Goal: Task Accomplishment & Management: Manage account settings

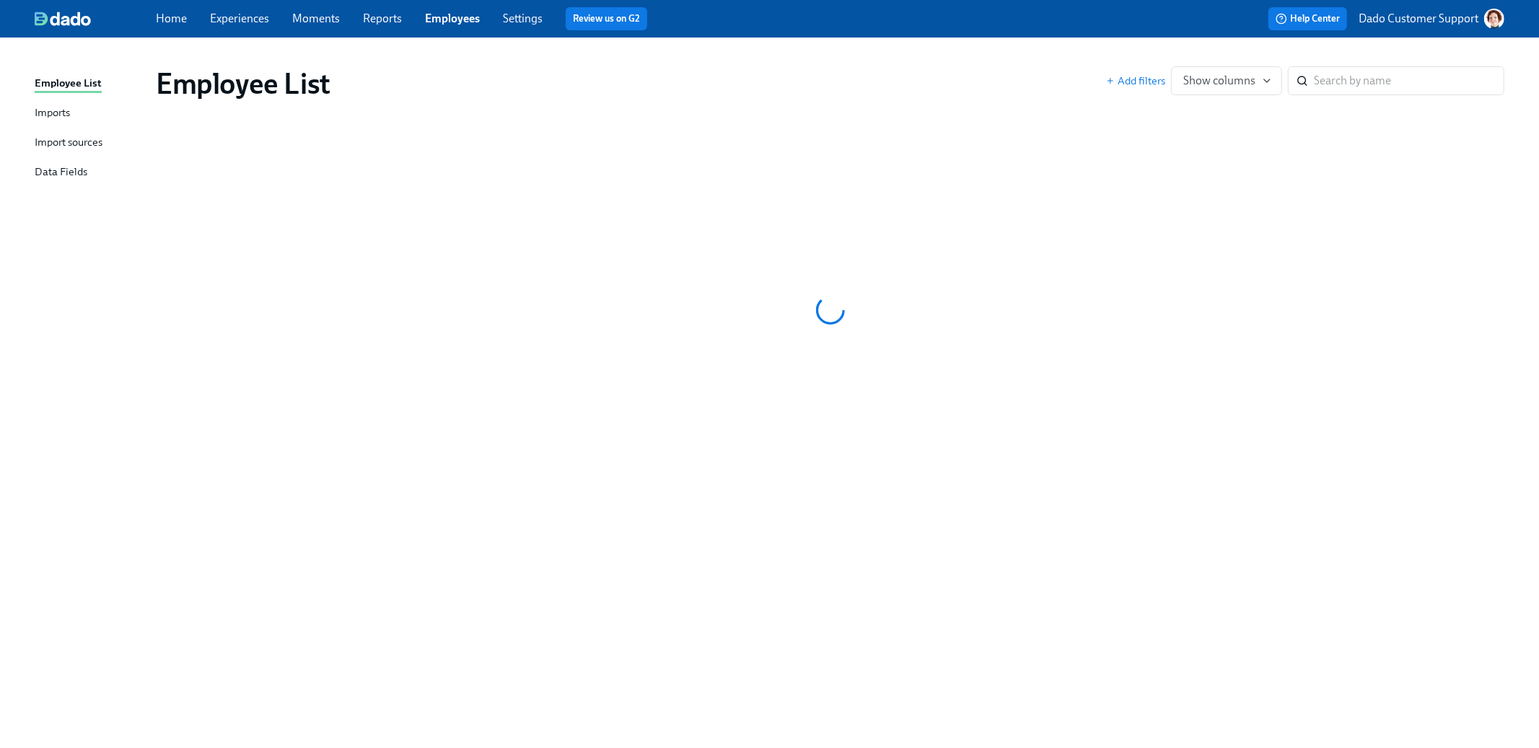
click at [515, 24] on link "Settings" at bounding box center [523, 19] width 40 height 14
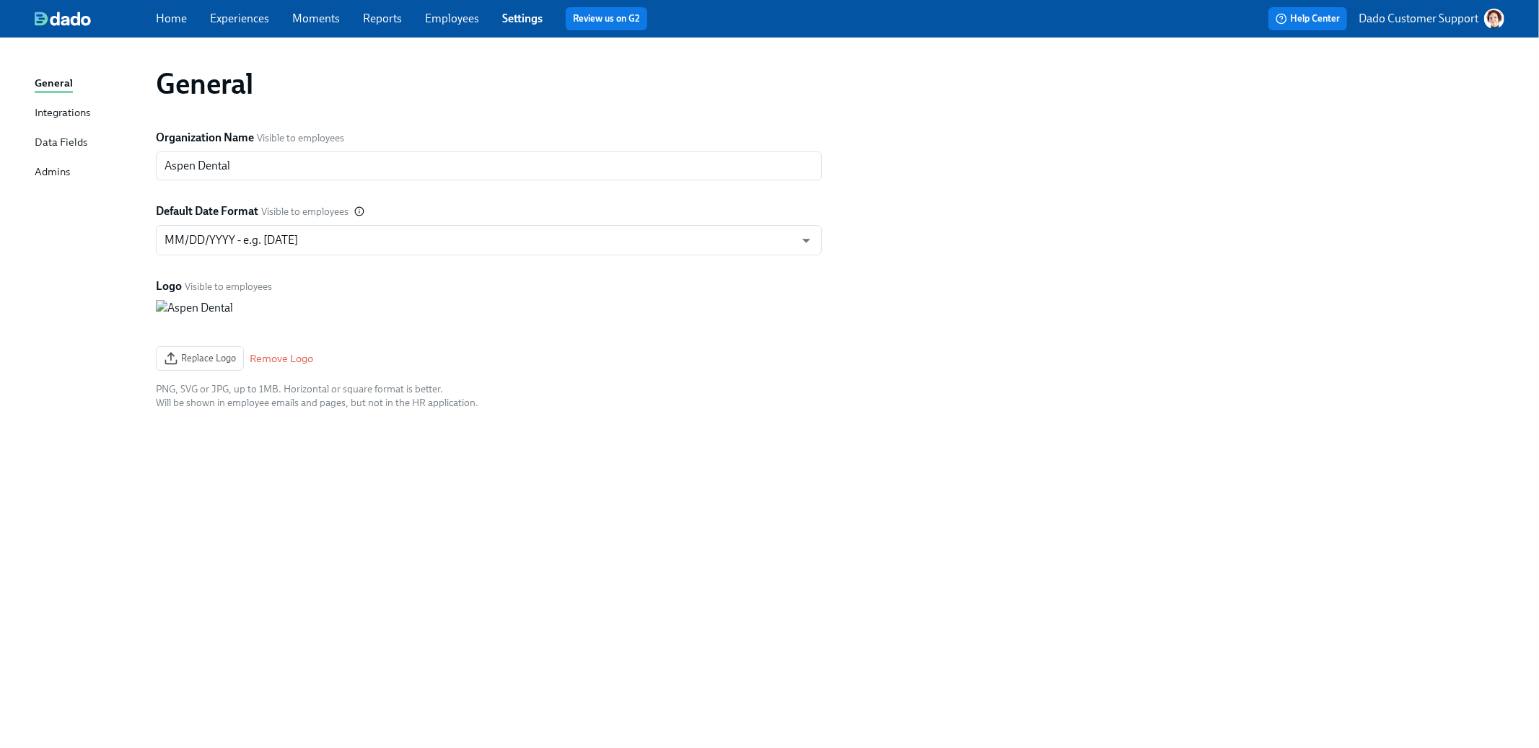
click at [46, 172] on div "Admins" at bounding box center [52, 173] width 35 height 18
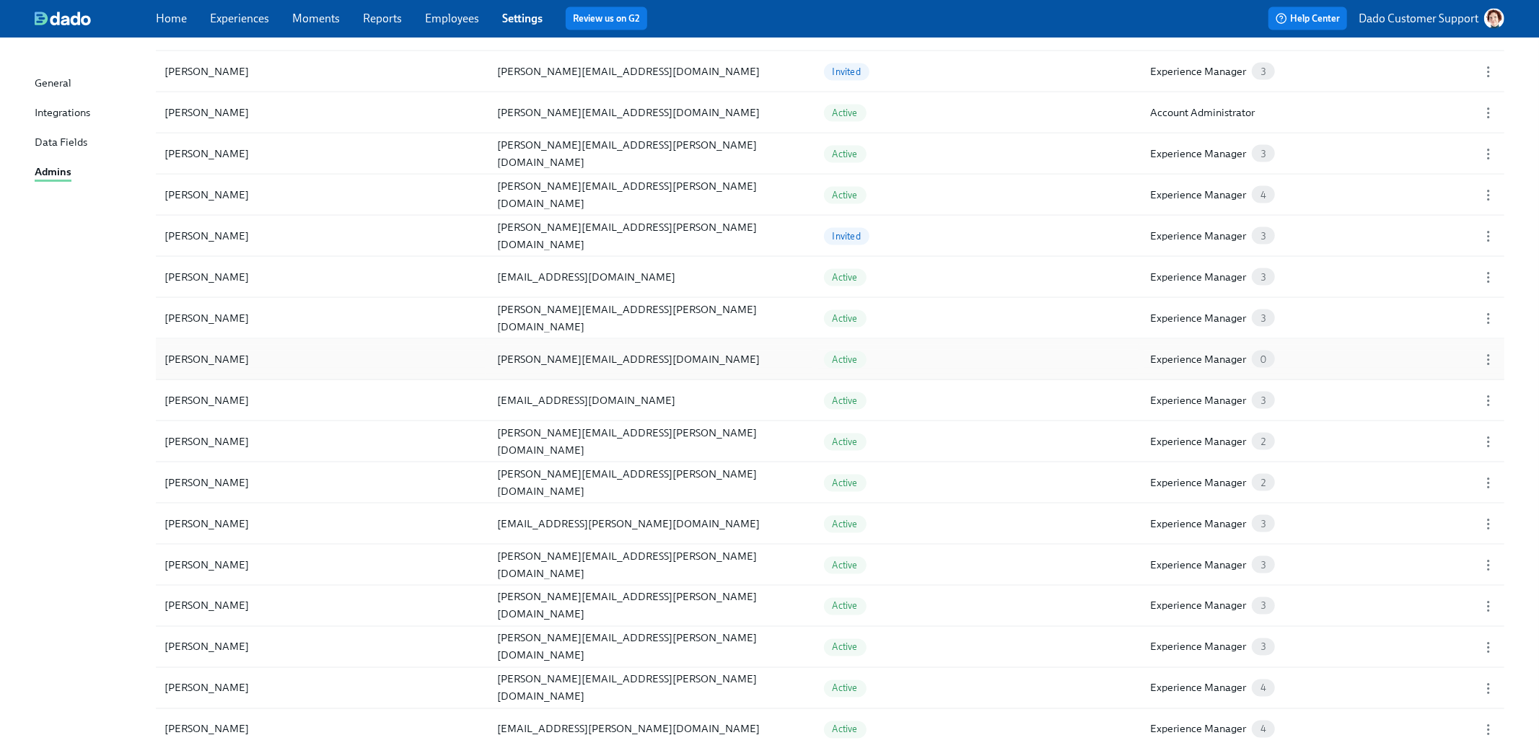
scroll to position [1724, 0]
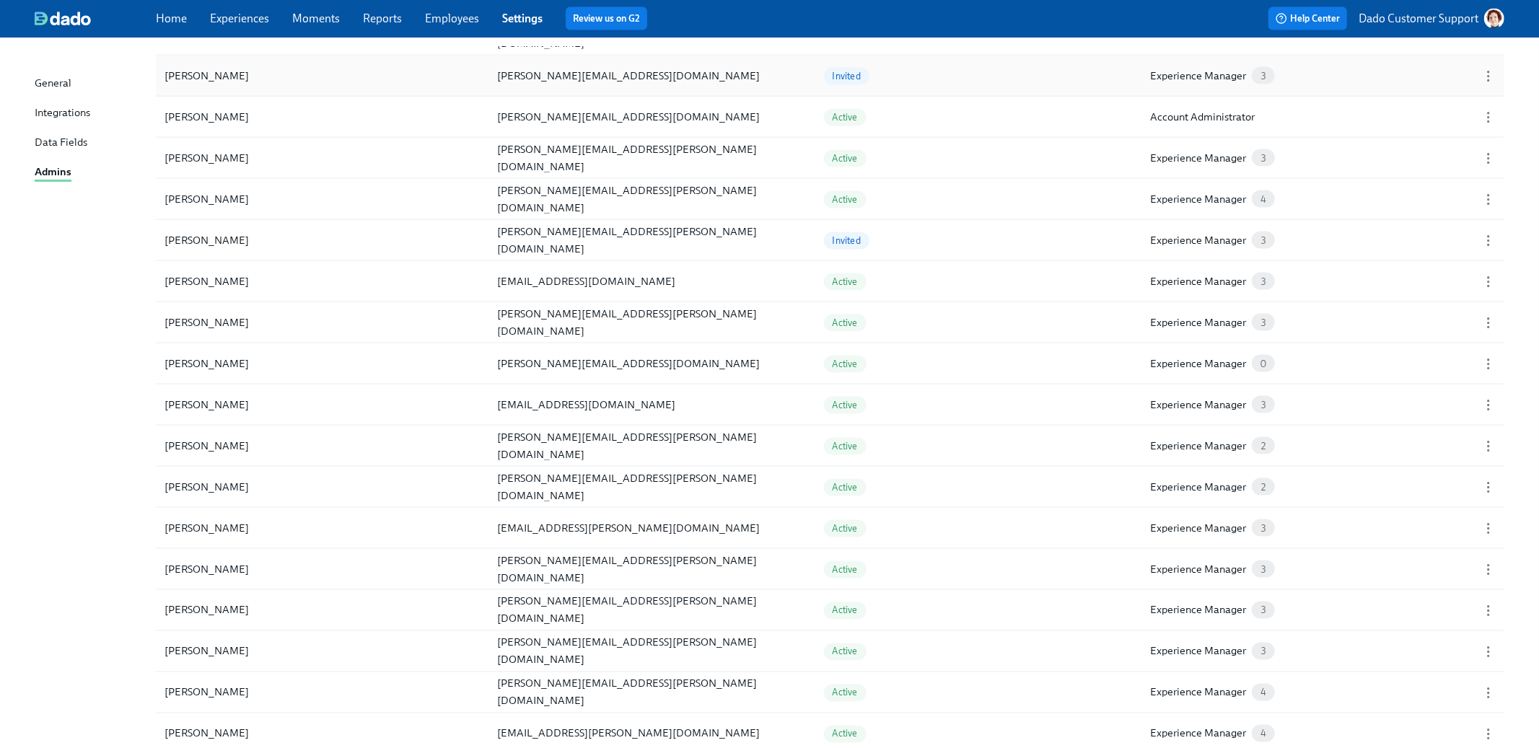
click at [203, 81] on div "[PERSON_NAME]" at bounding box center [207, 75] width 96 height 17
click at [1488, 74] on circle "button" at bounding box center [1487, 72] width 1 height 1
click at [1459, 105] on div "Revoke Invitation" at bounding box center [1459, 103] width 85 height 16
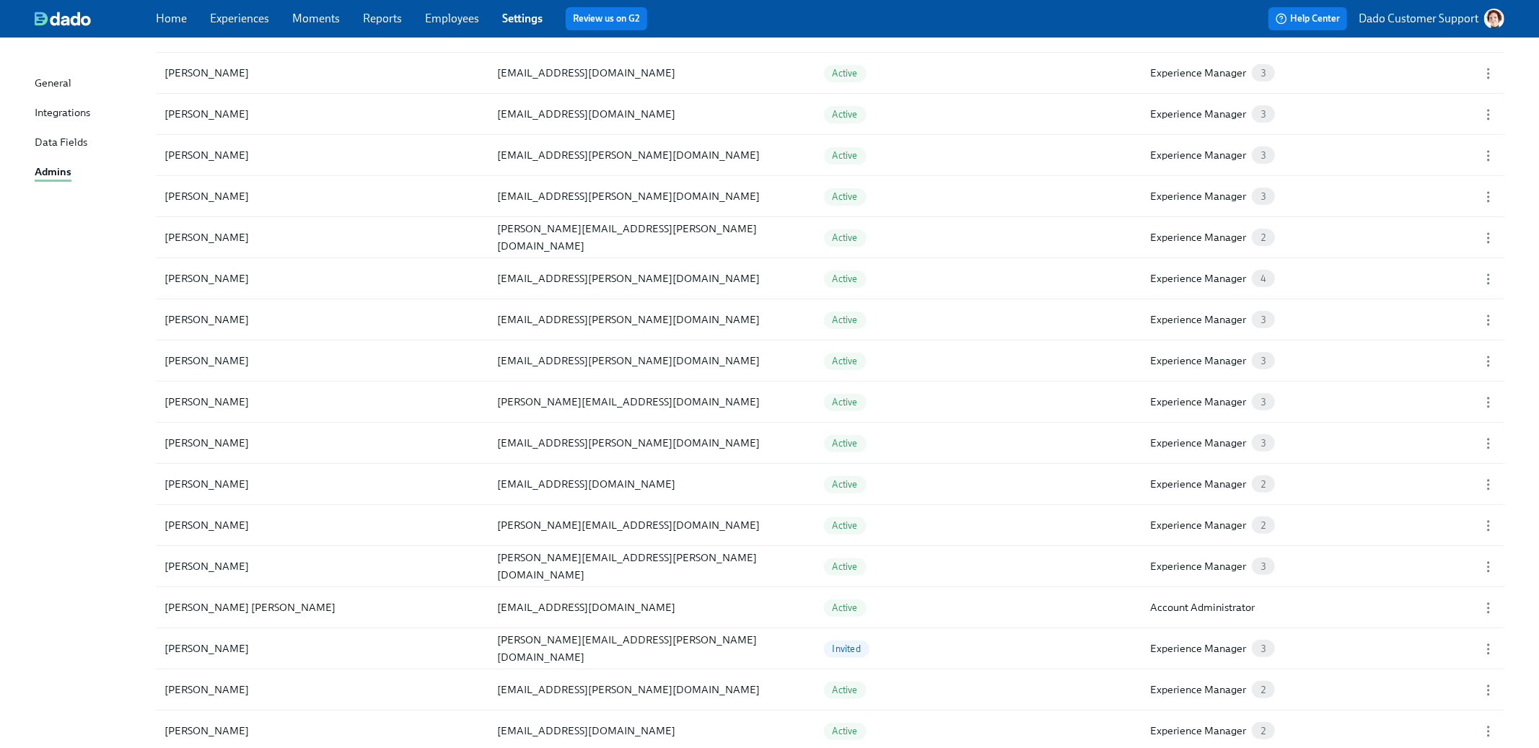
scroll to position [0, 0]
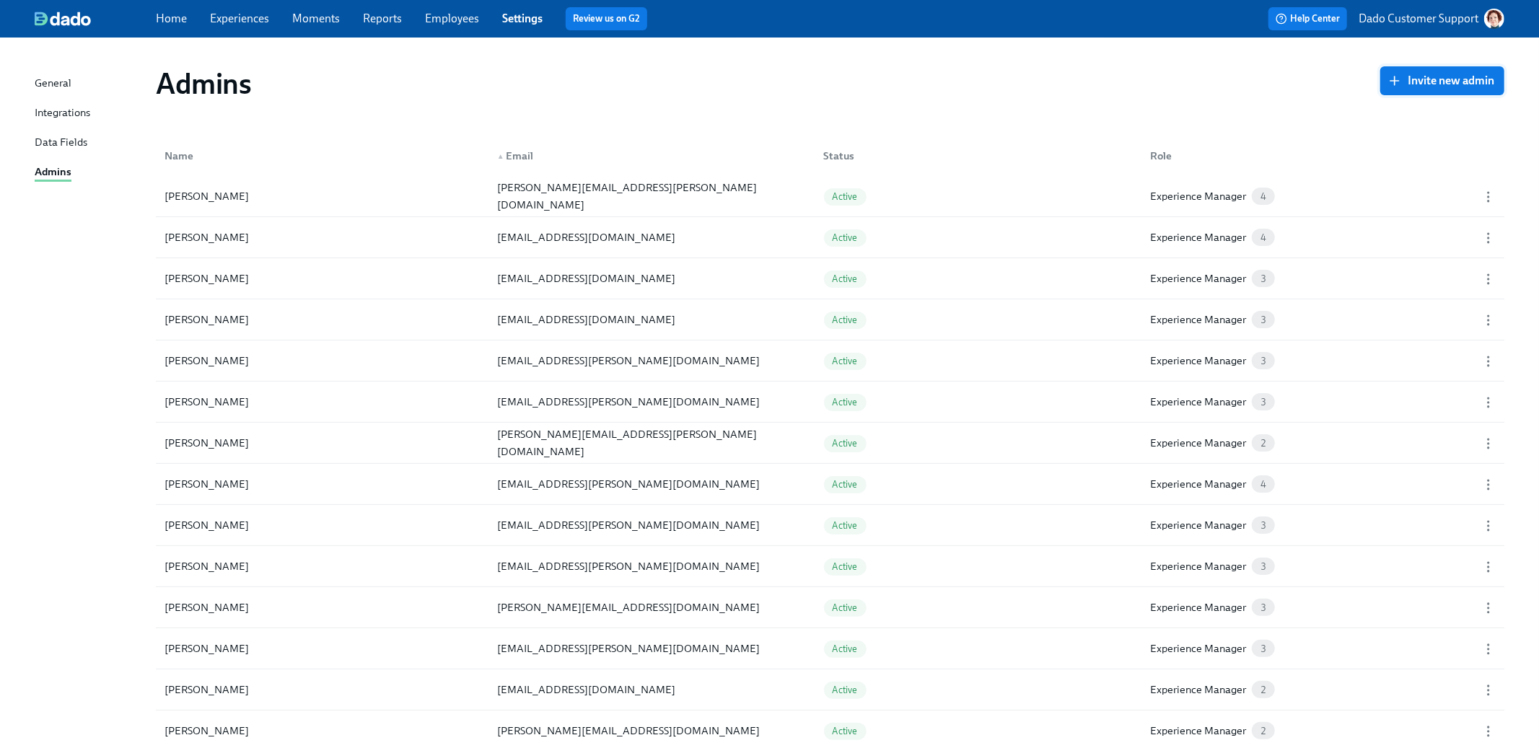
click at [1457, 81] on span "Invite new admin" at bounding box center [1442, 81] width 104 height 14
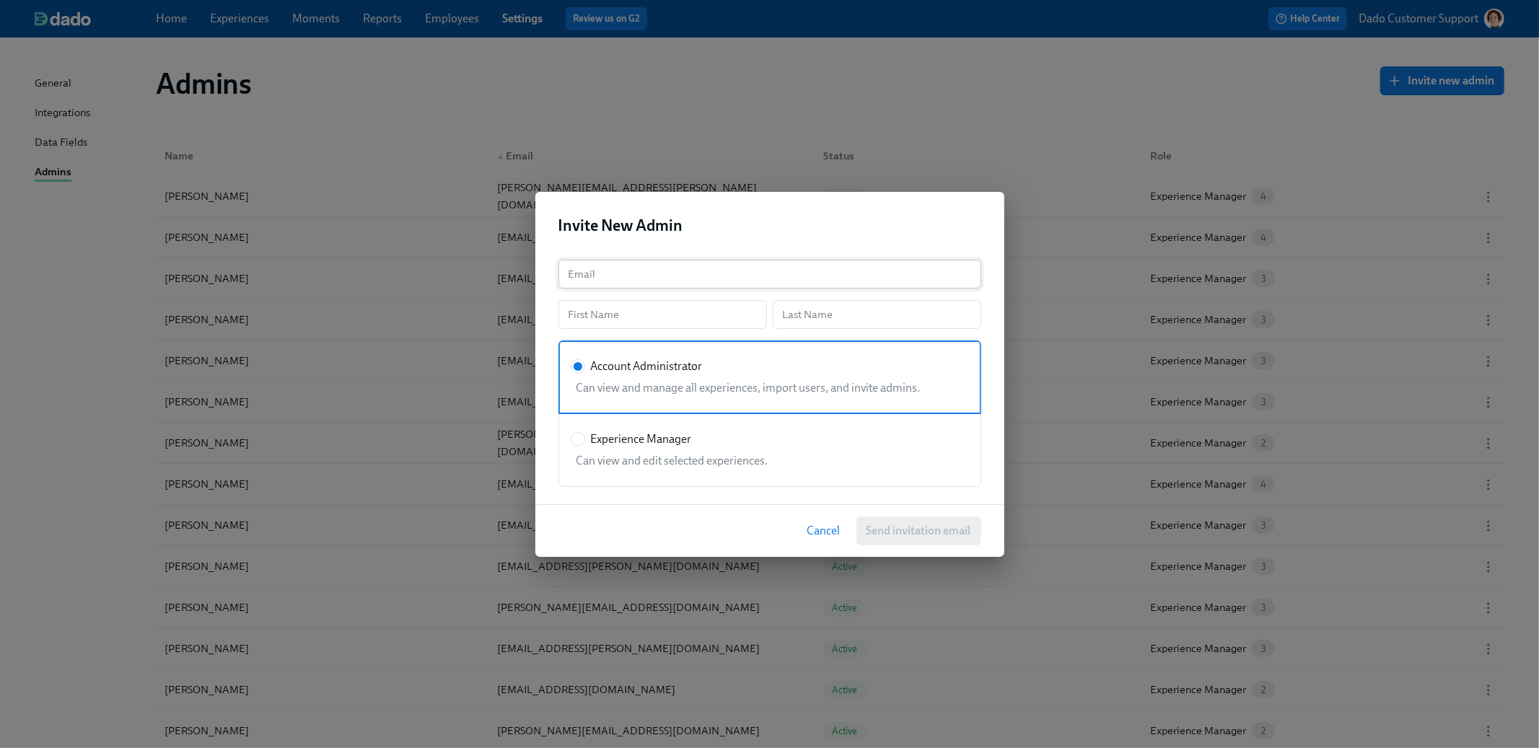
click at [678, 276] on input "text" at bounding box center [769, 274] width 423 height 29
paste input "[PERSON_NAME][EMAIL_ADDRESS][DOMAIN_NAME]"
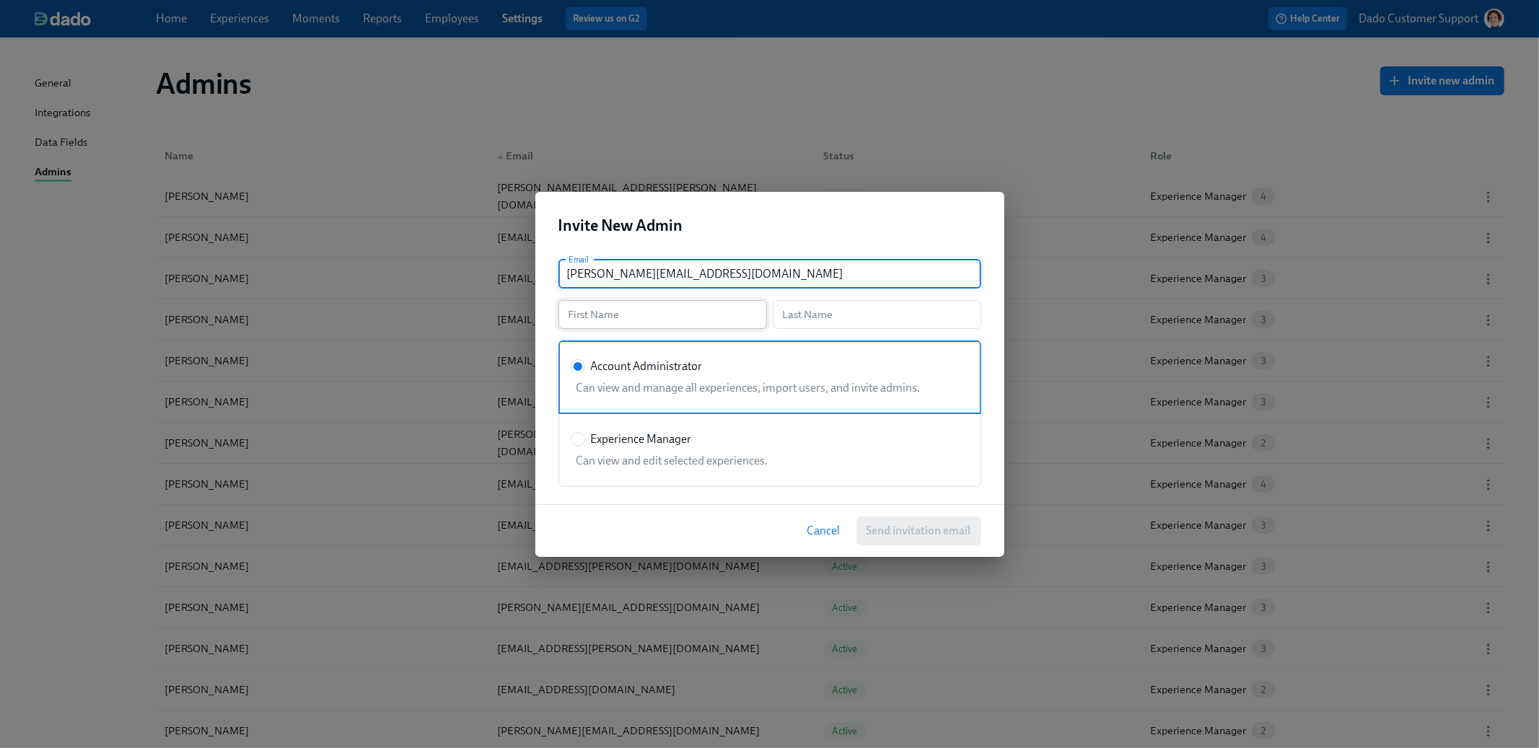
type input "[PERSON_NAME][EMAIL_ADDRESS][DOMAIN_NAME]"
click at [629, 310] on input "text" at bounding box center [662, 314] width 208 height 29
type input "Hayley"
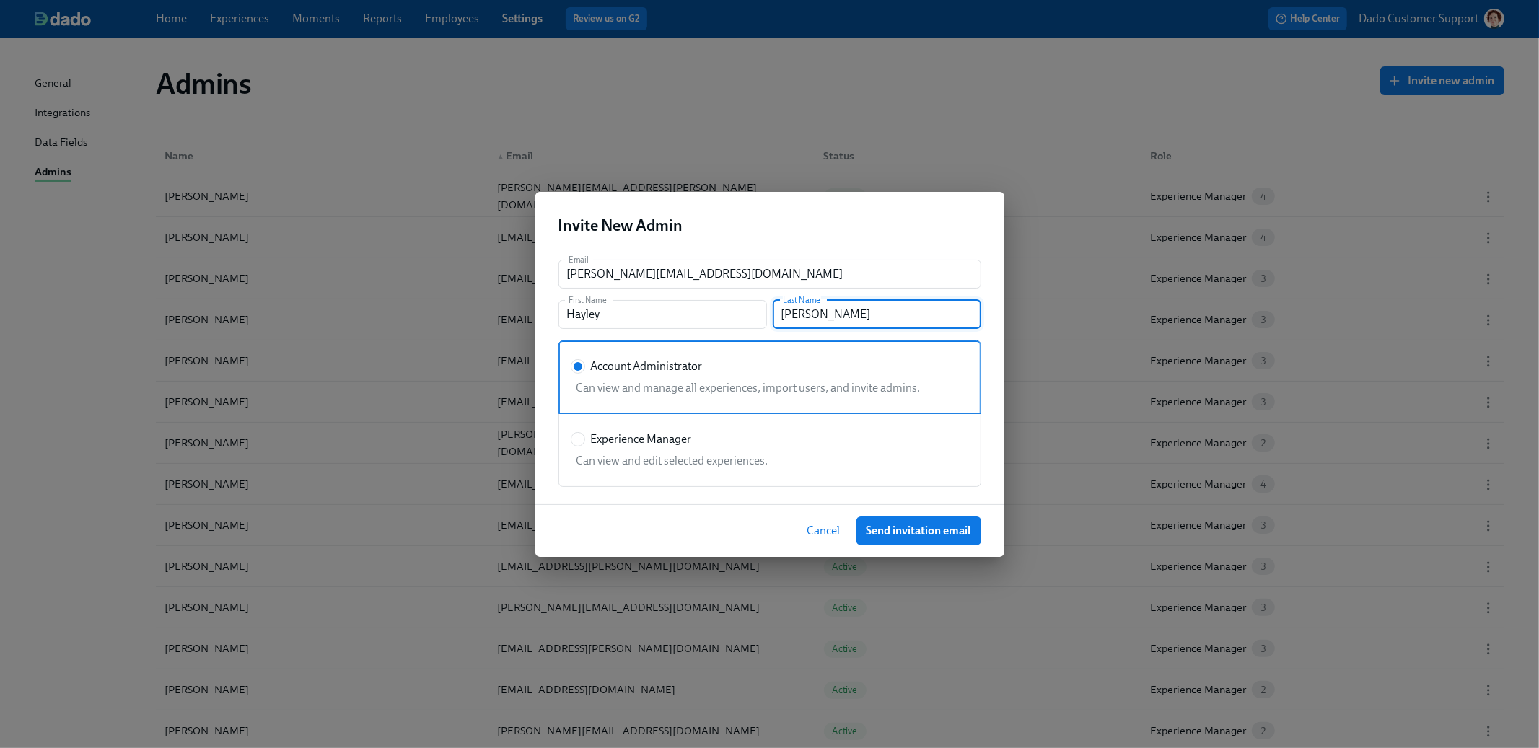
type input "[PERSON_NAME]"
click at [604, 439] on span "Experience Manager" at bounding box center [641, 439] width 101 height 16
click at [584, 439] on input "Experience Manager" at bounding box center [577, 439] width 13 height 13
radio input "true"
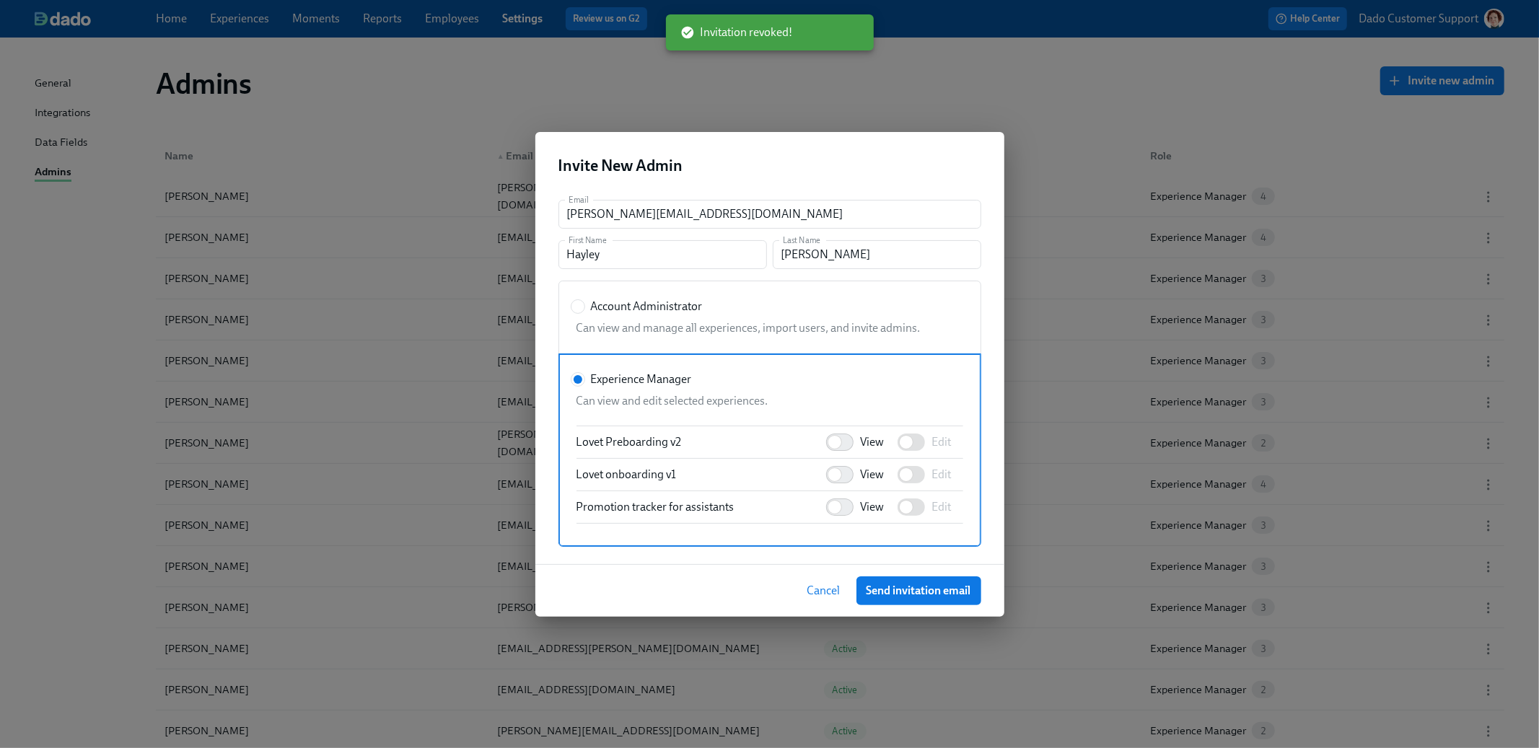
scroll to position [1063, 0]
click at [853, 442] on input "View" at bounding box center [834, 445] width 95 height 32
checkbox input "true"
click at [848, 489] on input "View" at bounding box center [834, 488] width 95 height 32
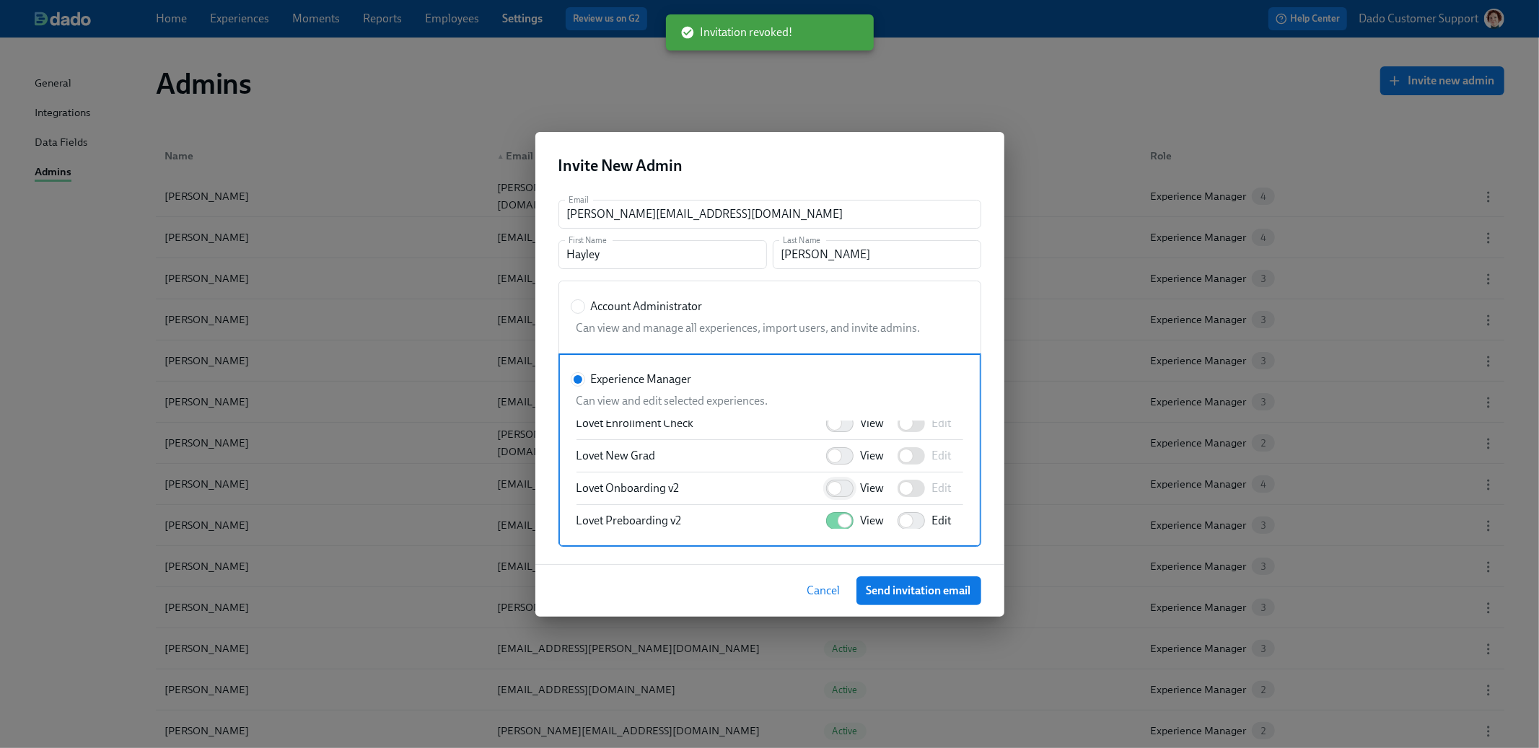
checkbox input "true"
click at [863, 454] on span "View" at bounding box center [873, 456] width 24 height 16
click at [863, 454] on input "View" at bounding box center [834, 456] width 95 height 32
checkbox input "true"
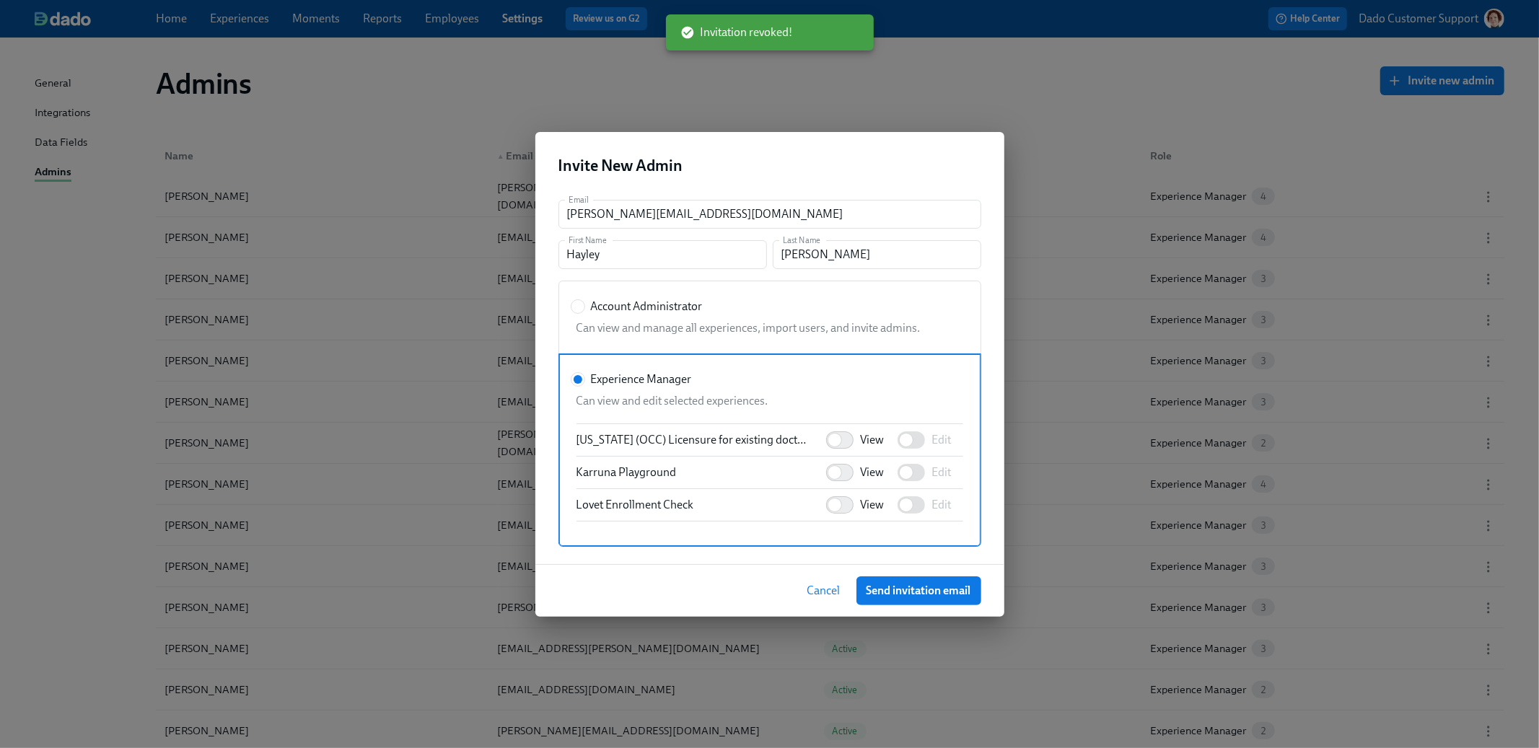
scroll to position [883, 0]
click at [936, 587] on span "Send invitation email" at bounding box center [918, 591] width 105 height 14
